Goal: Book appointment/travel/reservation

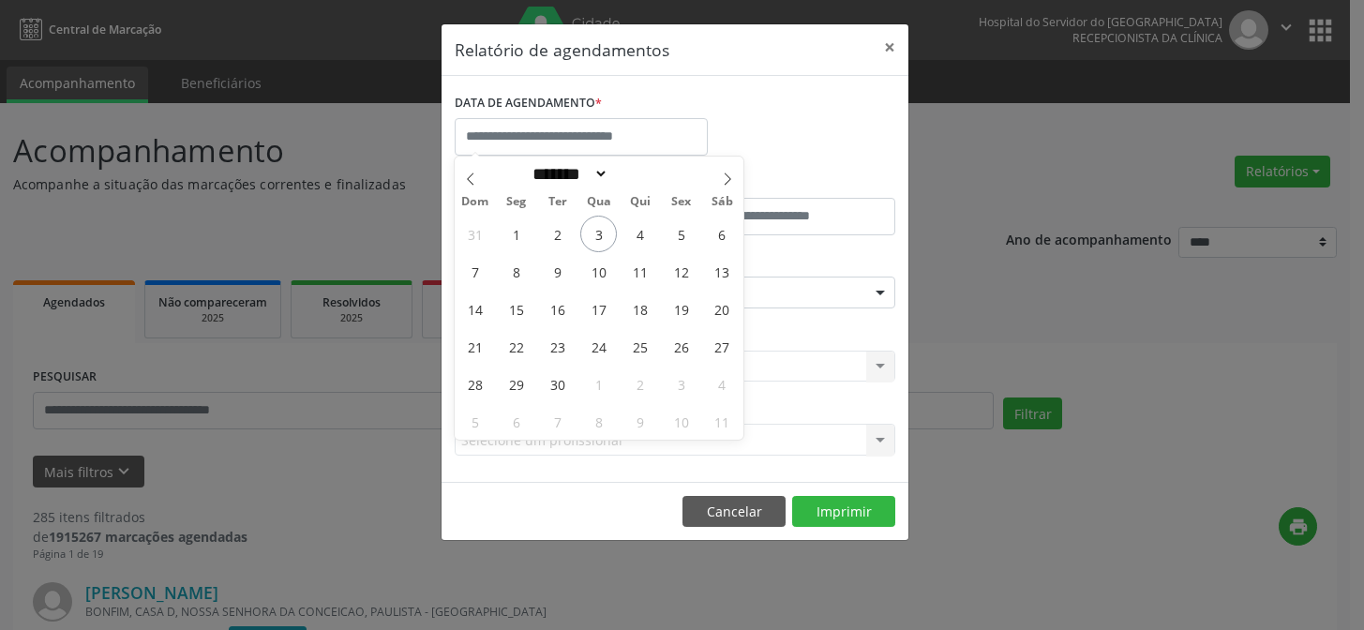
select select "*"
click at [514, 118] on input "text" at bounding box center [581, 136] width 253 height 37
click at [585, 231] on span "3" at bounding box center [598, 234] width 37 height 37
type input "**********"
click at [585, 231] on span "3" at bounding box center [598, 234] width 37 height 37
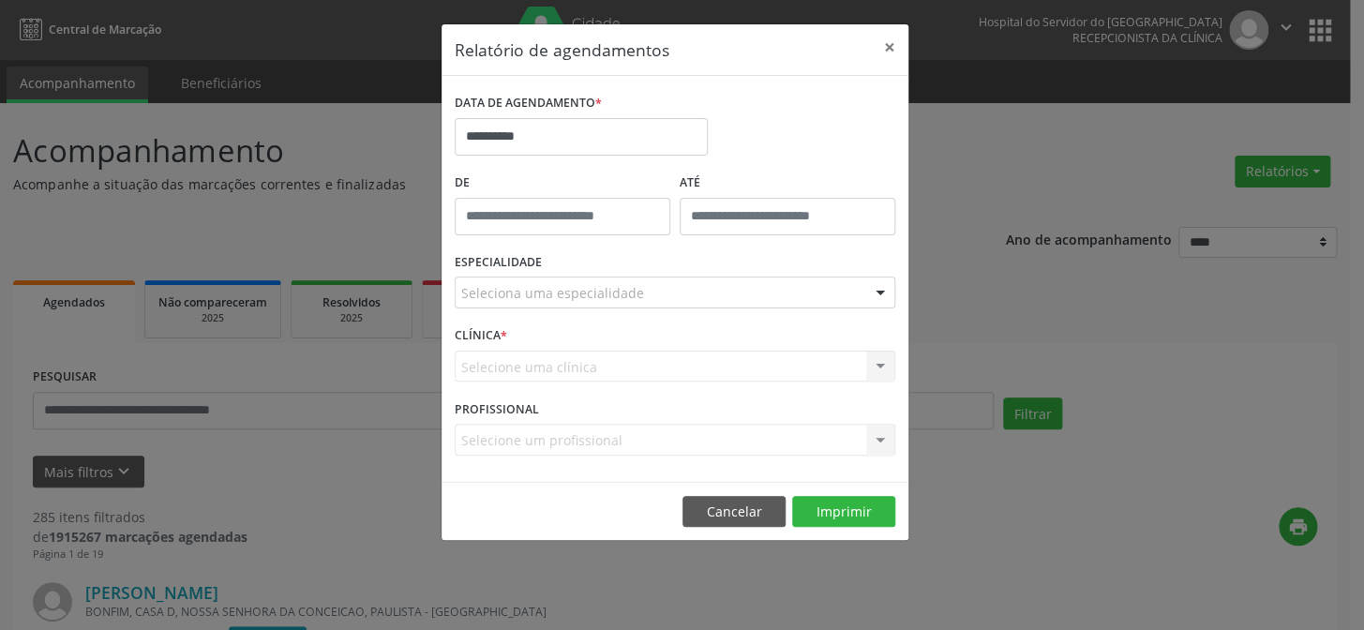
click at [522, 303] on div "Seleciona uma especialidade" at bounding box center [675, 292] width 440 height 32
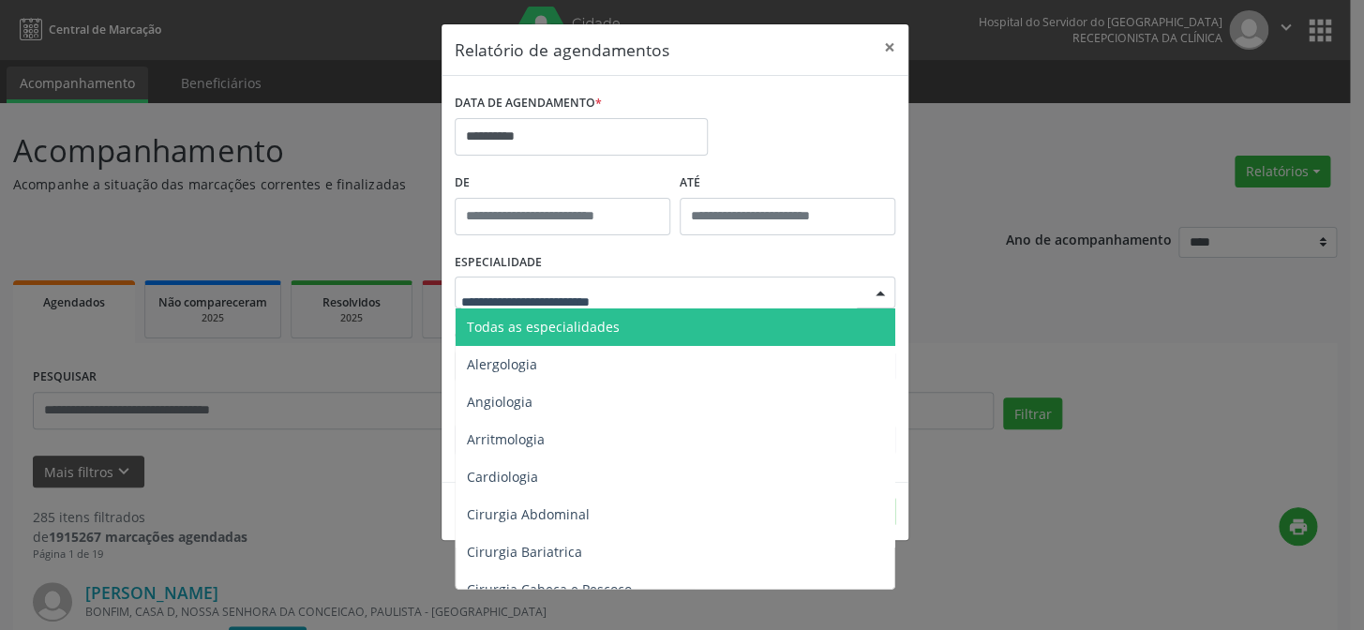
click at [572, 328] on span "Todas as especialidades" at bounding box center [543, 327] width 153 height 18
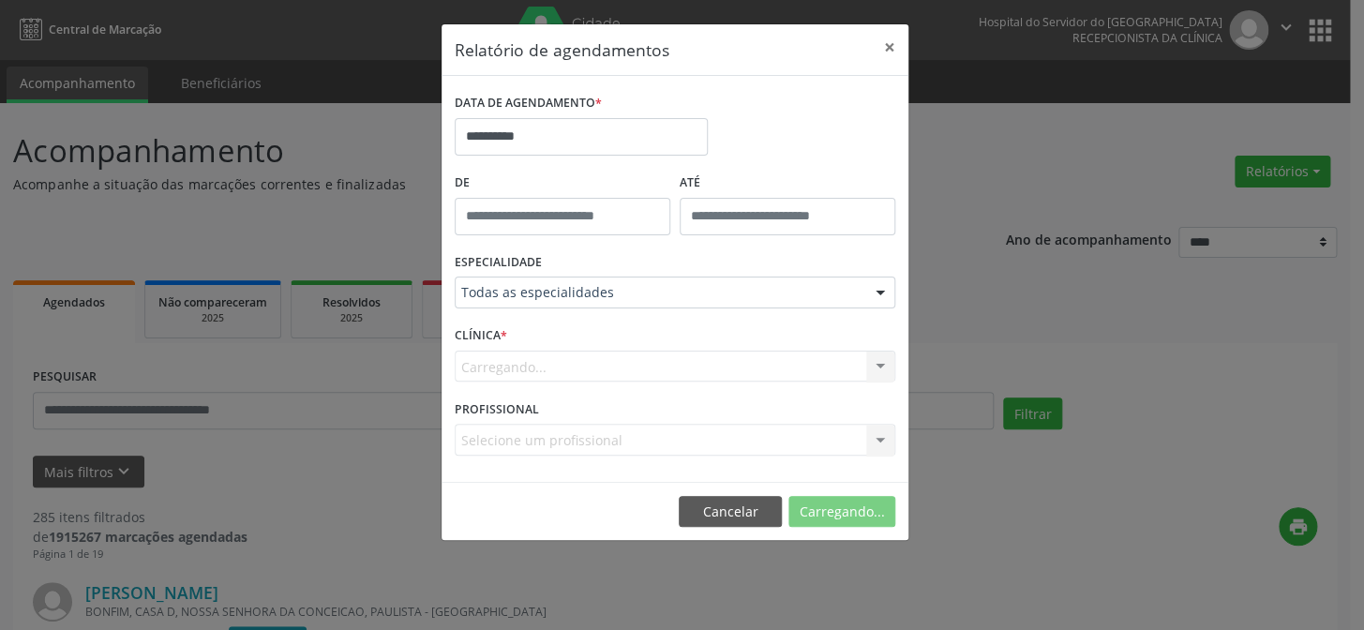
click at [615, 364] on div "Carregando... Nenhum resultado encontrado para: " " Não há nenhuma opção para s…" at bounding box center [675, 366] width 440 height 32
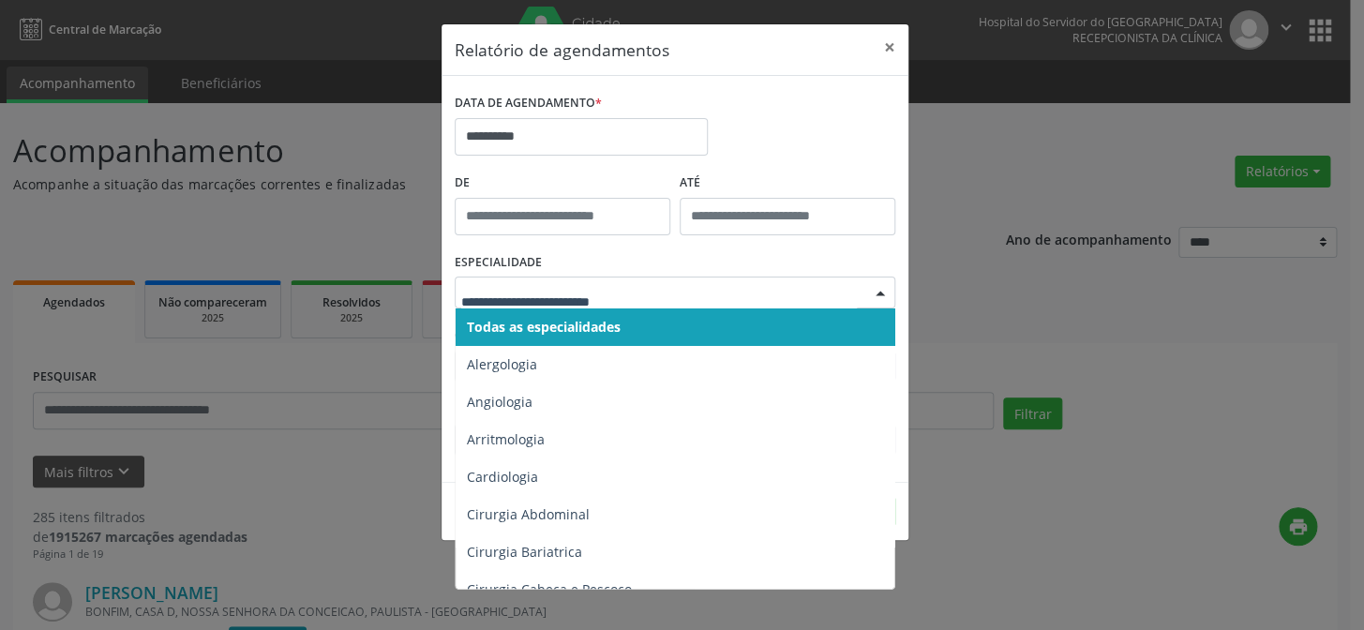
click at [681, 304] on input "text" at bounding box center [658, 301] width 395 height 37
click at [678, 325] on span "Todas as especialidades" at bounding box center [675, 326] width 441 height 37
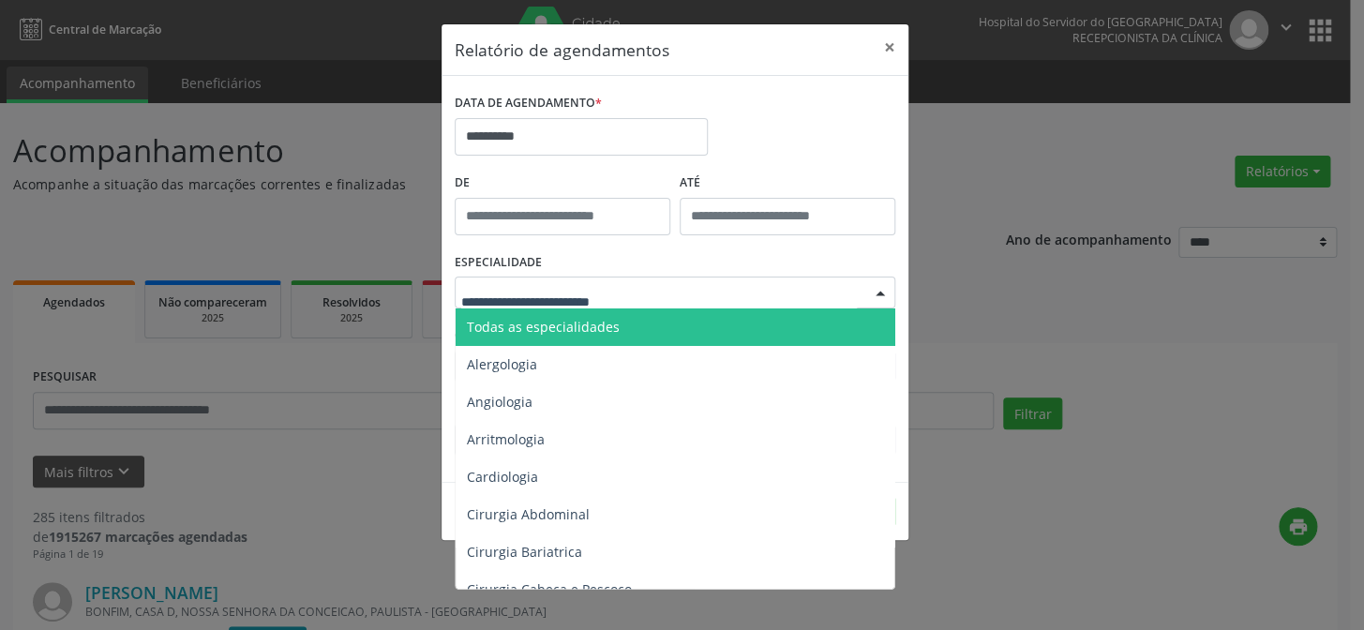
click at [580, 322] on span "Todas as especialidades" at bounding box center [543, 327] width 153 height 18
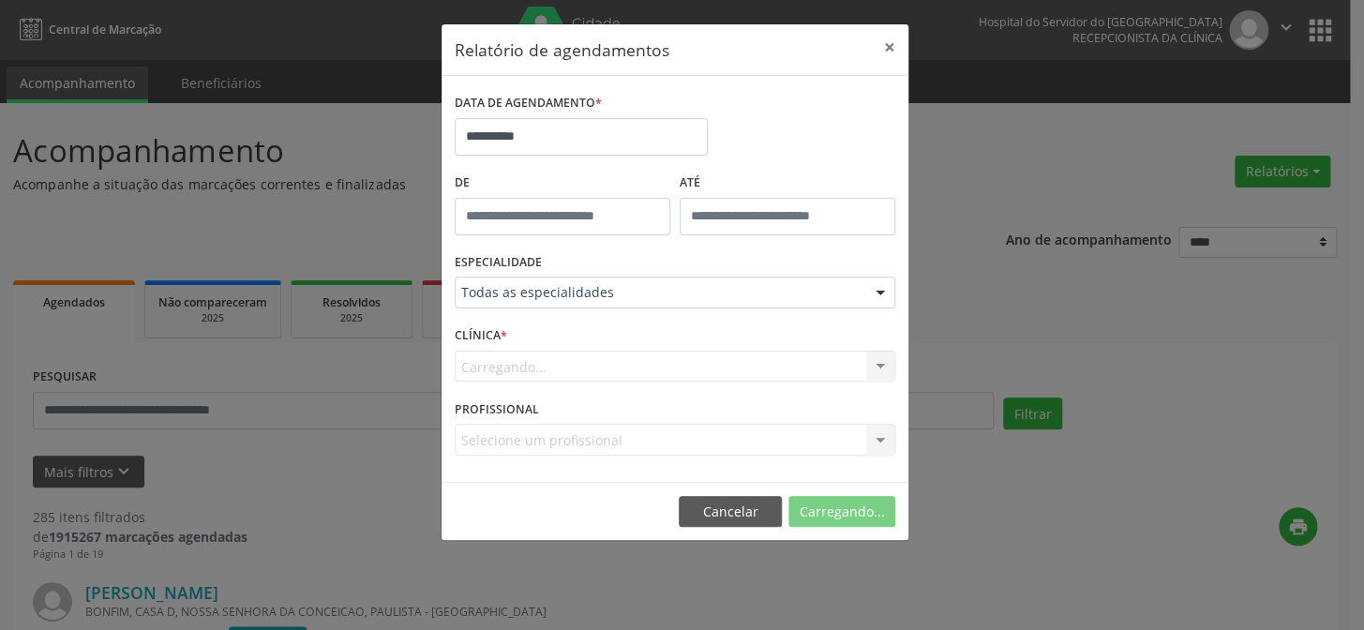
click at [512, 359] on div "Carregando... Nenhum resultado encontrado para: " " Não há nenhuma opção para s…" at bounding box center [675, 366] width 440 height 32
click at [872, 373] on div "Carregando... Nenhum resultado encontrado para: " " Não há nenhuma opção para s…" at bounding box center [675, 366] width 440 height 32
click at [712, 506] on button "Cancelar" at bounding box center [733, 512] width 103 height 32
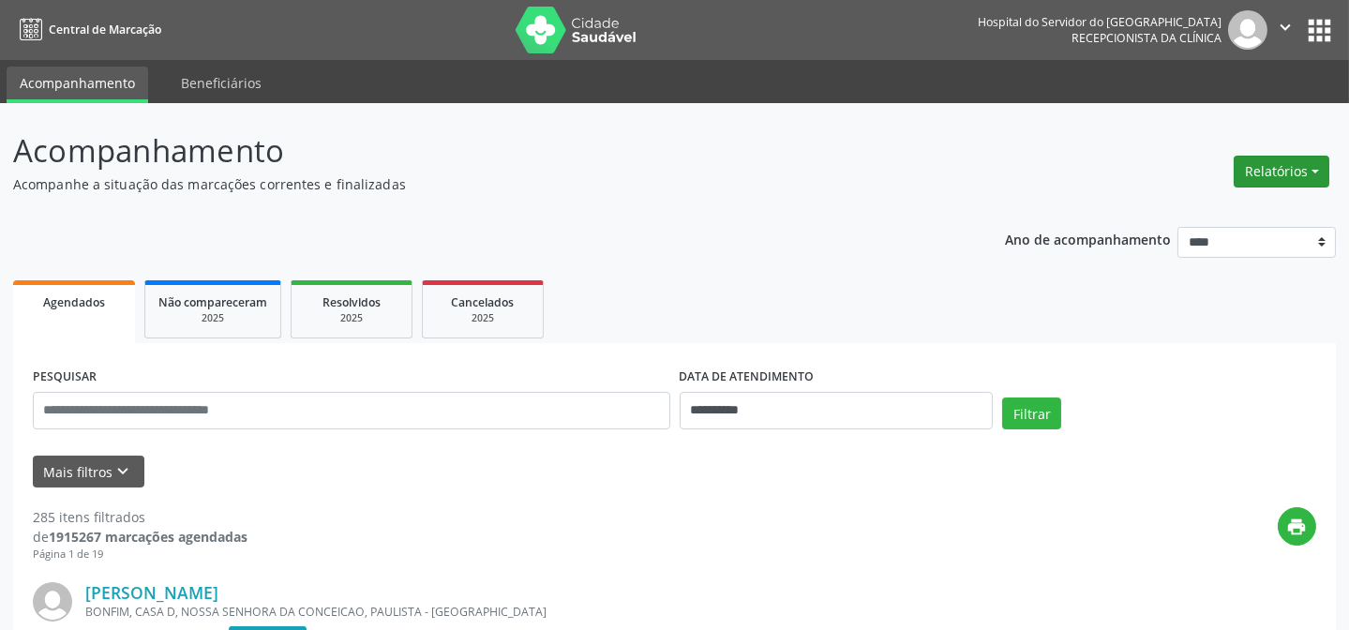
click at [1281, 173] on button "Relatórios" at bounding box center [1281, 172] width 96 height 32
click at [1249, 208] on link "Agendamentos" at bounding box center [1227, 211] width 201 height 26
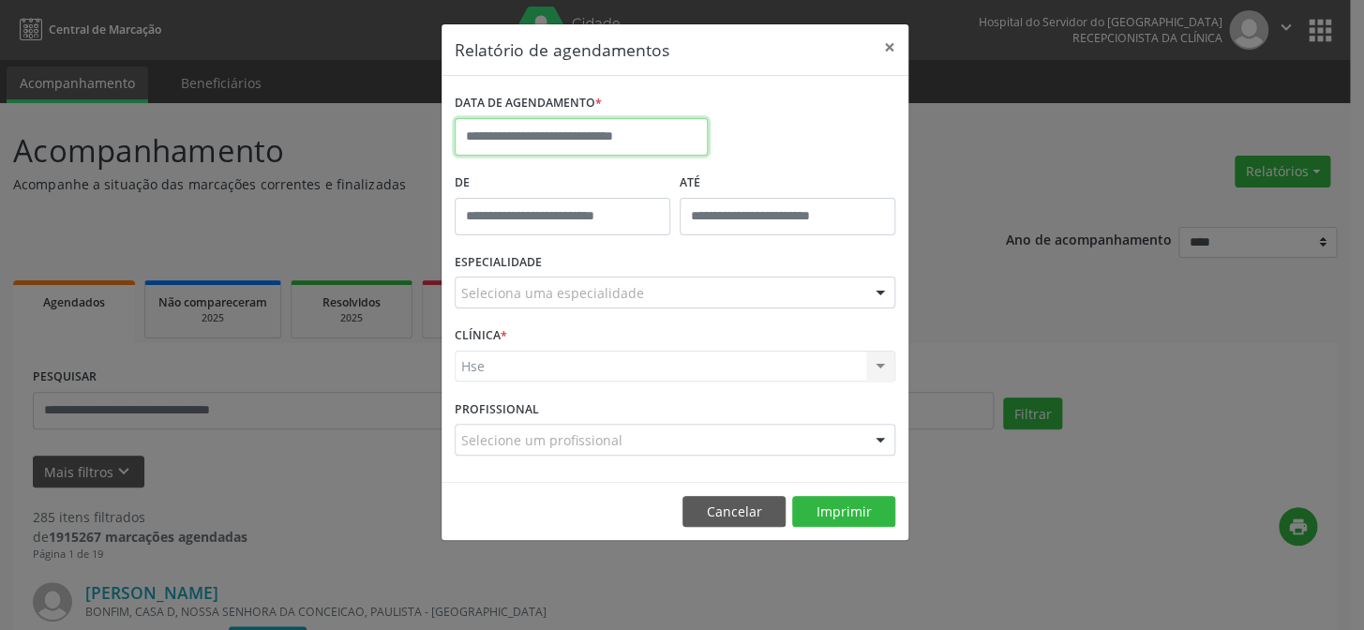
click at [656, 142] on input "text" at bounding box center [581, 136] width 253 height 37
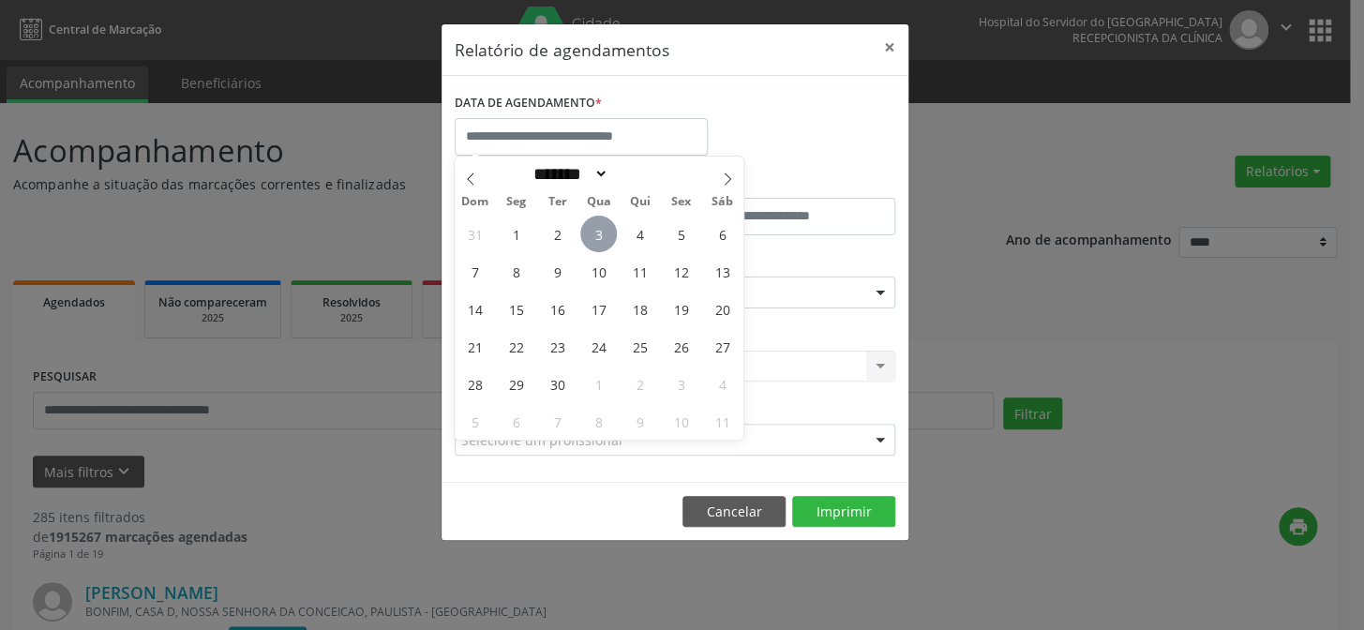
click at [594, 231] on span "3" at bounding box center [598, 234] width 37 height 37
type input "**********"
click at [594, 231] on span "3" at bounding box center [598, 234] width 37 height 37
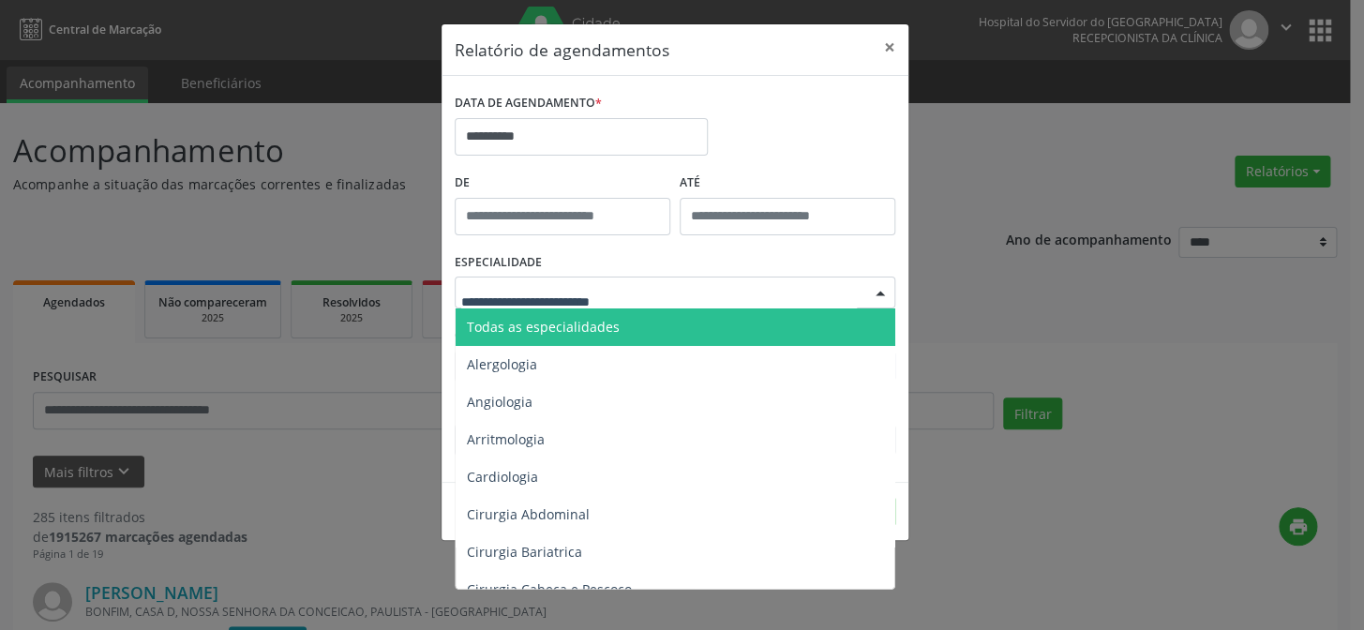
click at [571, 328] on span "Todas as especialidades" at bounding box center [543, 327] width 153 height 18
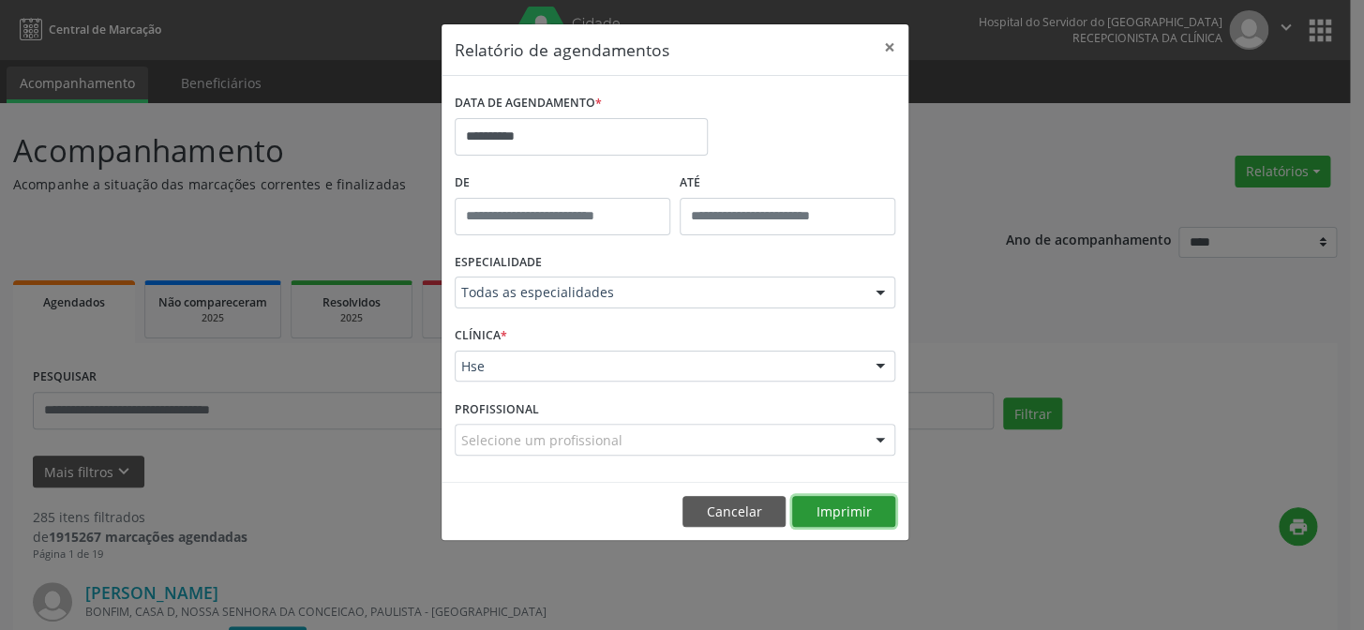
click at [839, 506] on button "Imprimir" at bounding box center [843, 512] width 103 height 32
